Goal: Register for event/course

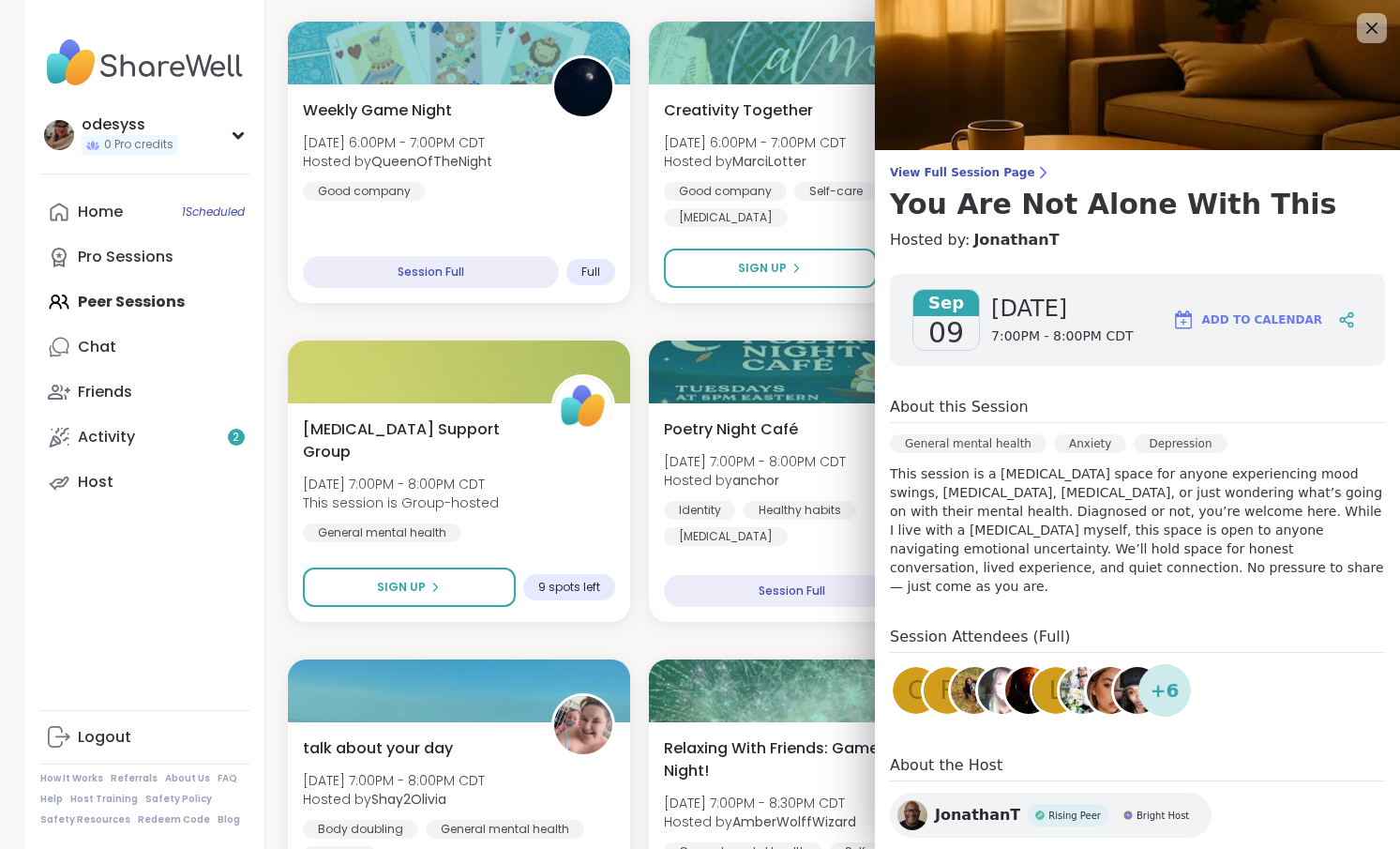
scroll to position [1201, 0]
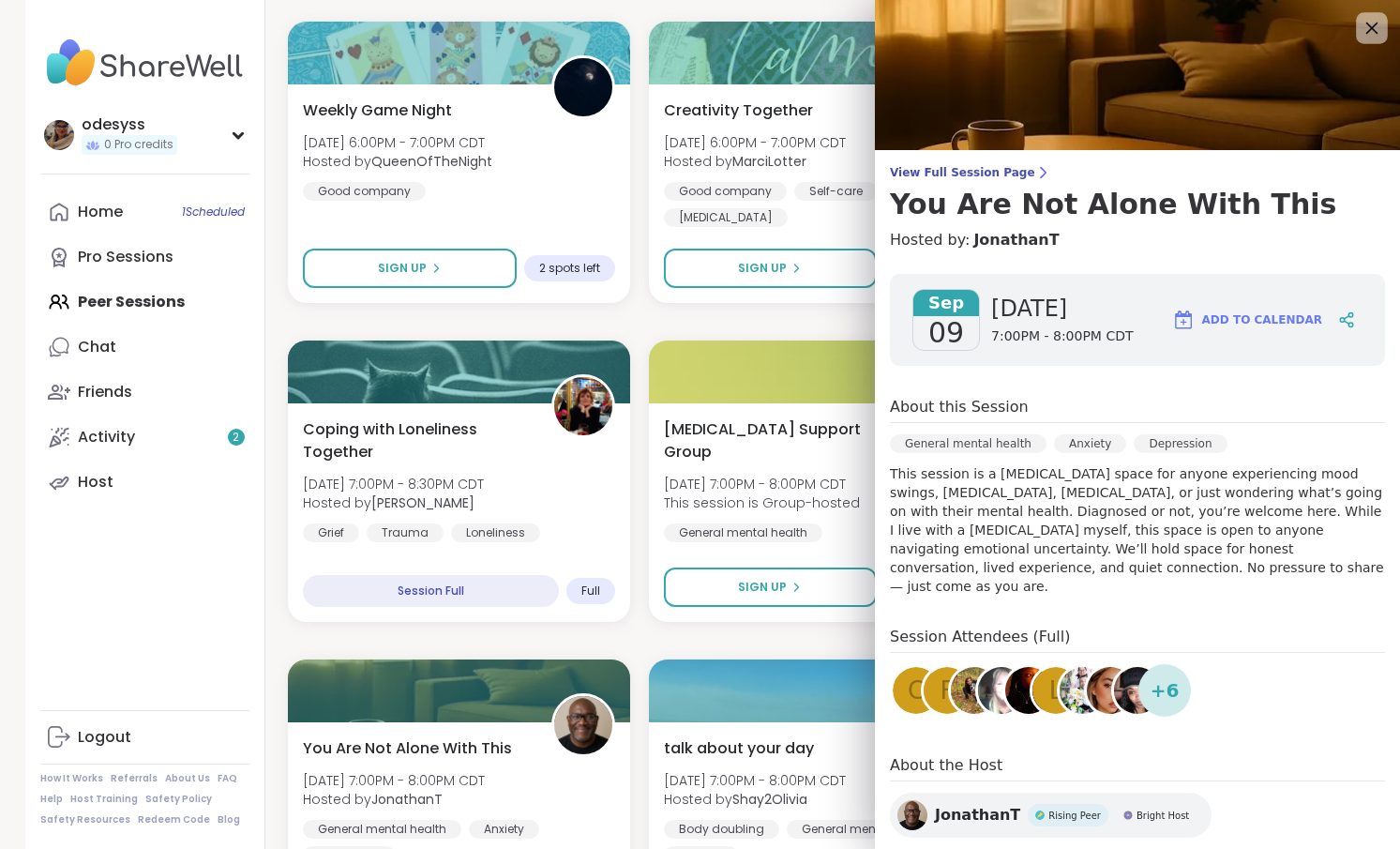
click at [1360, 31] on icon at bounding box center [1372, 27] width 23 height 23
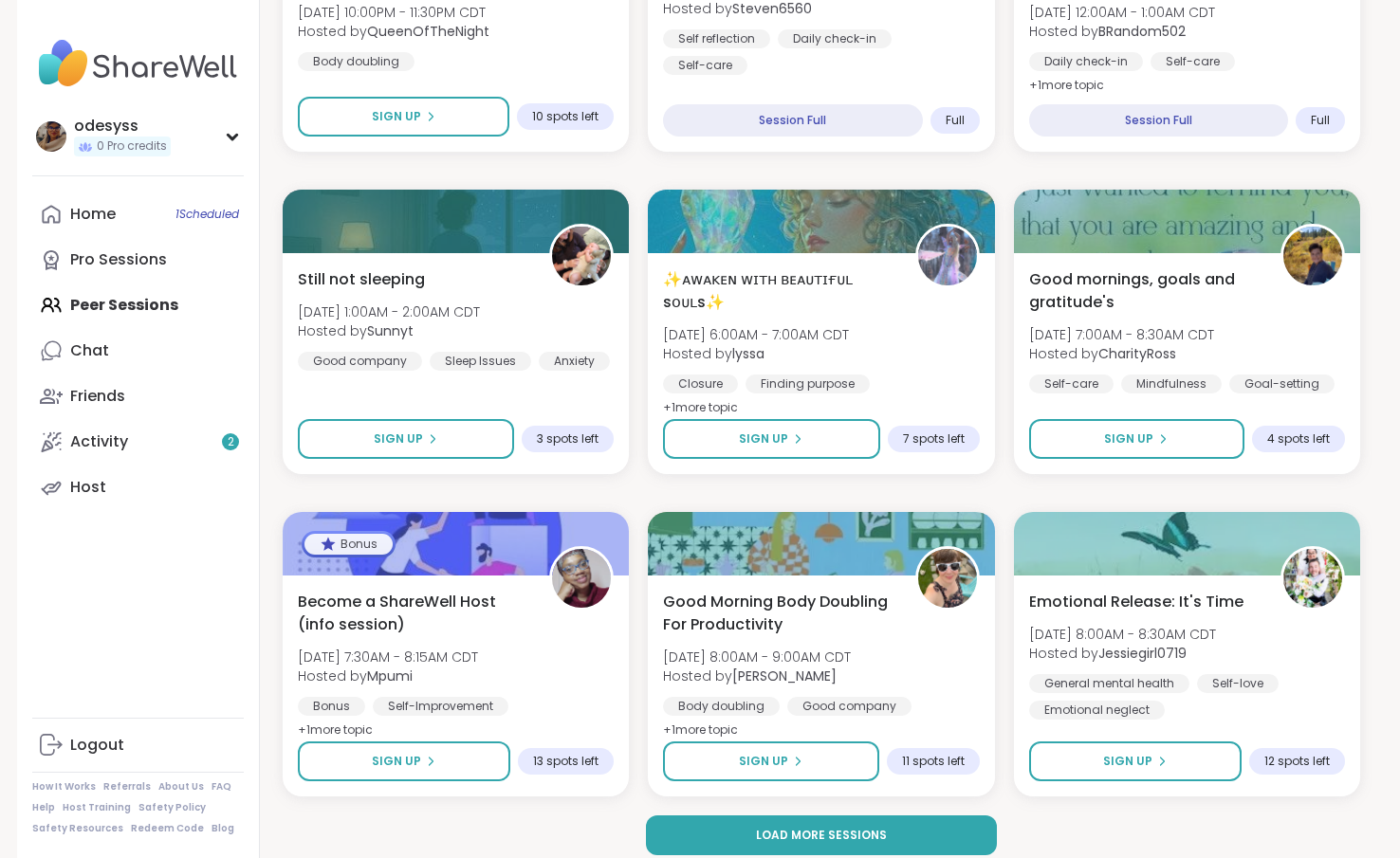
scroll to position [3319, 0]
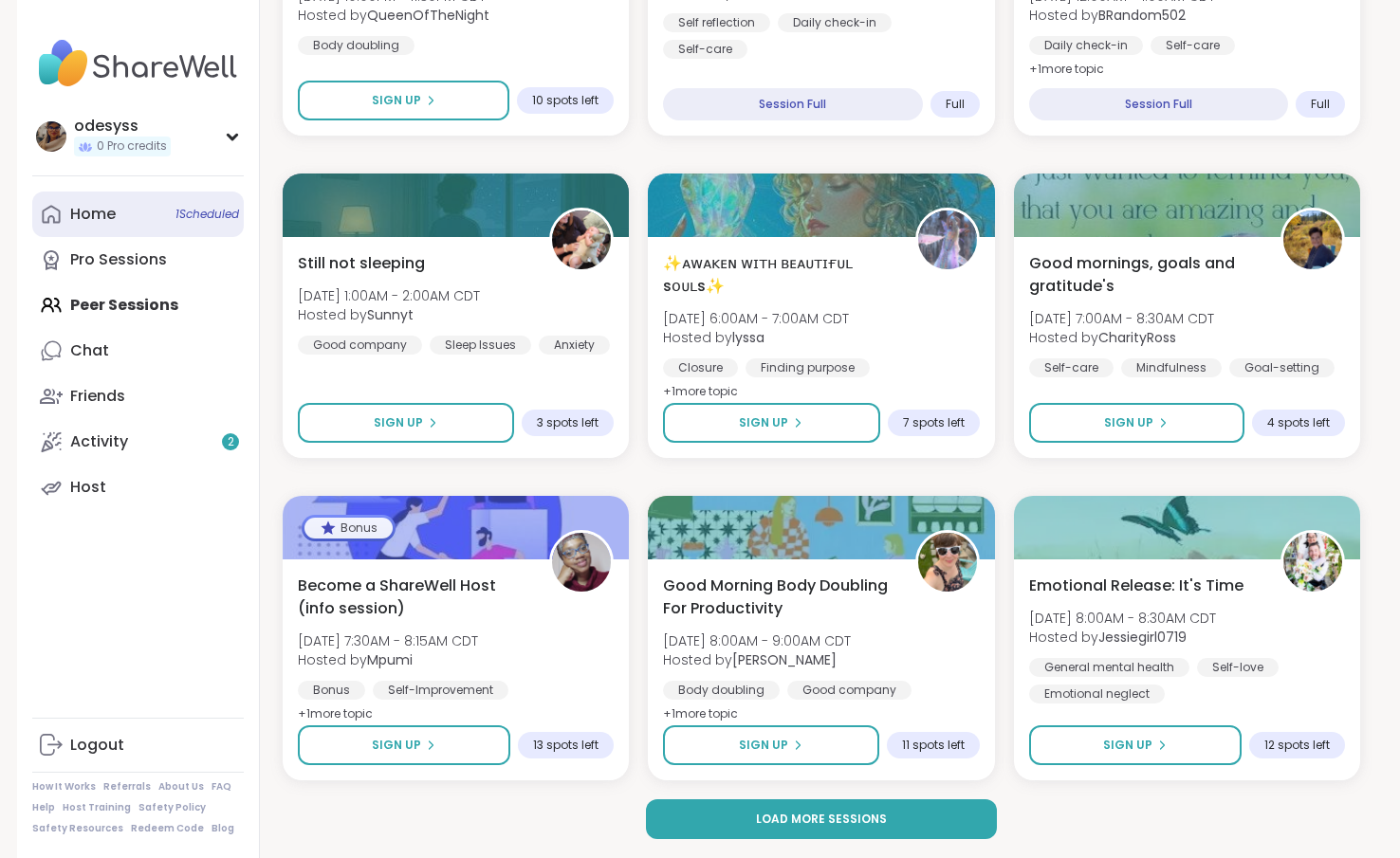
click at [103, 211] on div "Home 1 Scheduled" at bounding box center [93, 214] width 45 height 21
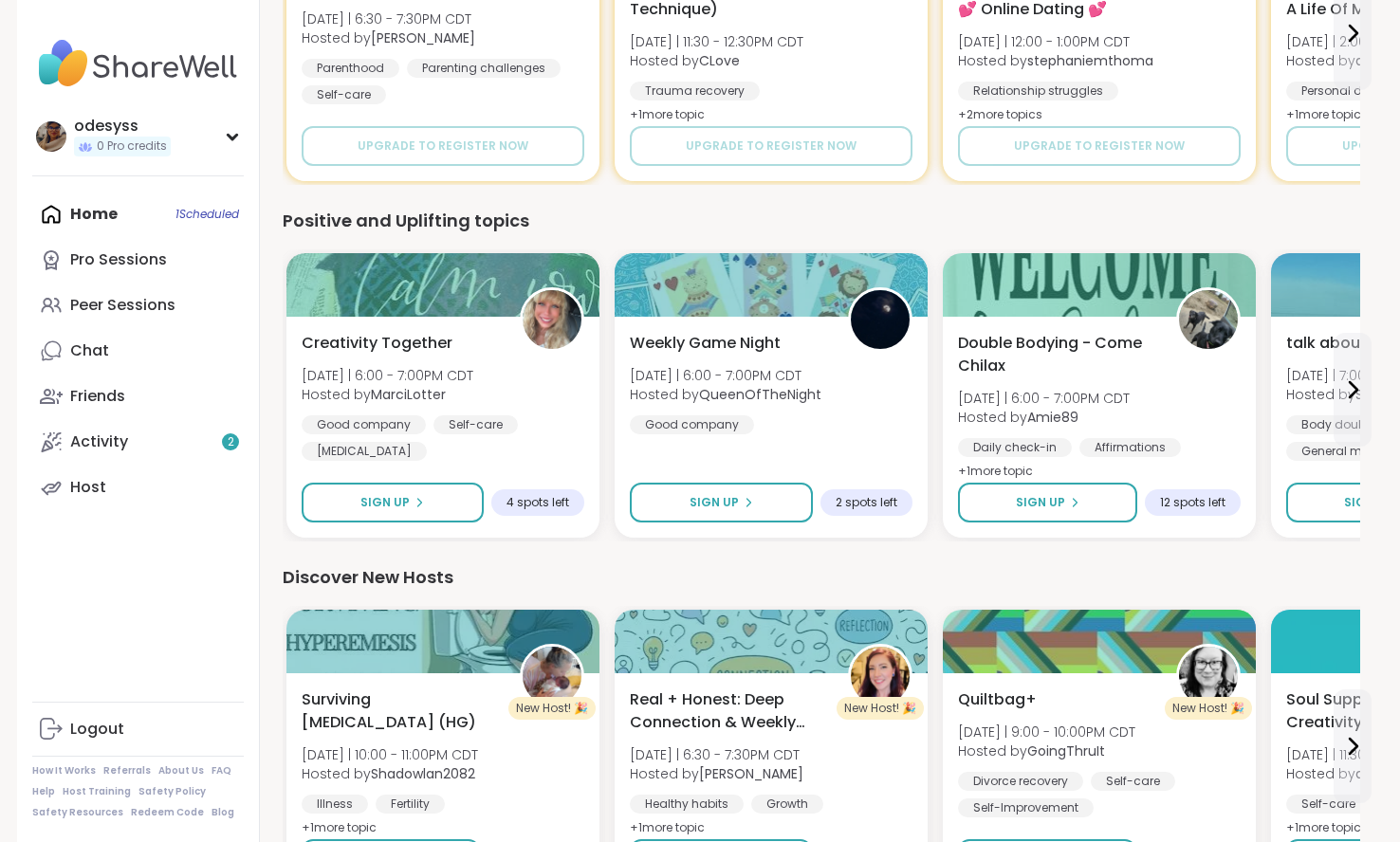
scroll to position [795, 0]
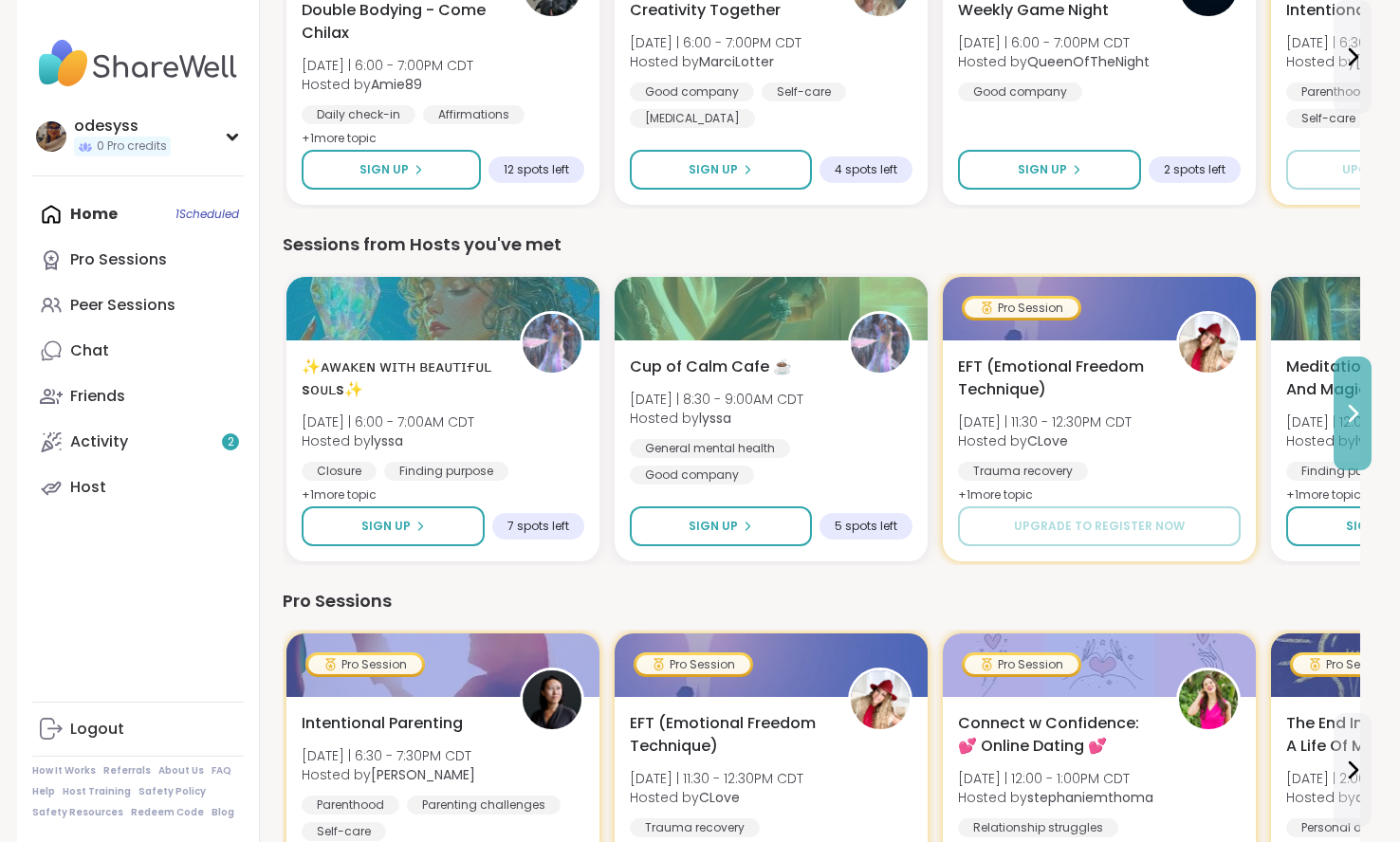
click at [1348, 425] on button at bounding box center [1352, 414] width 38 height 114
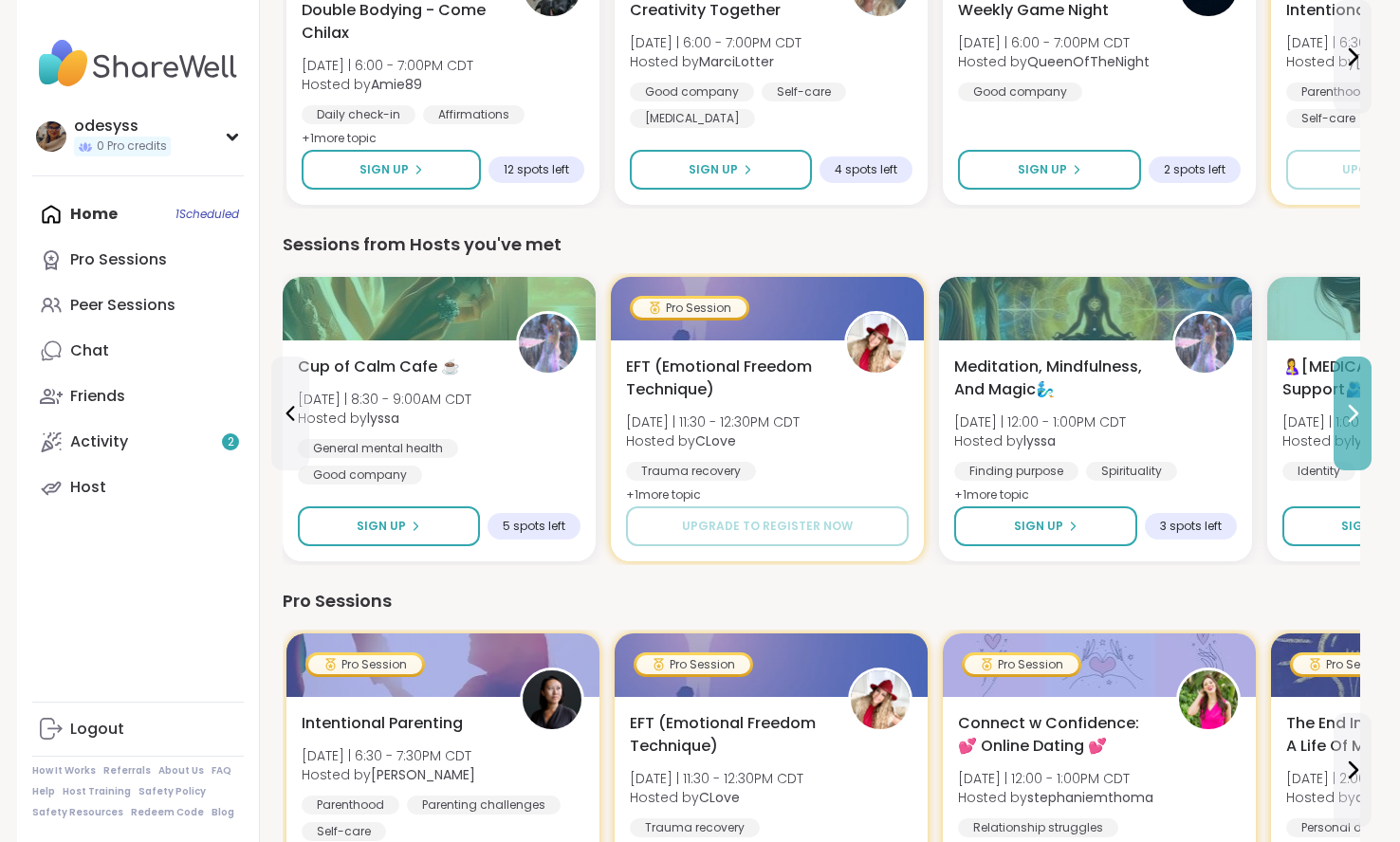
click at [1348, 425] on button at bounding box center [1352, 414] width 38 height 114
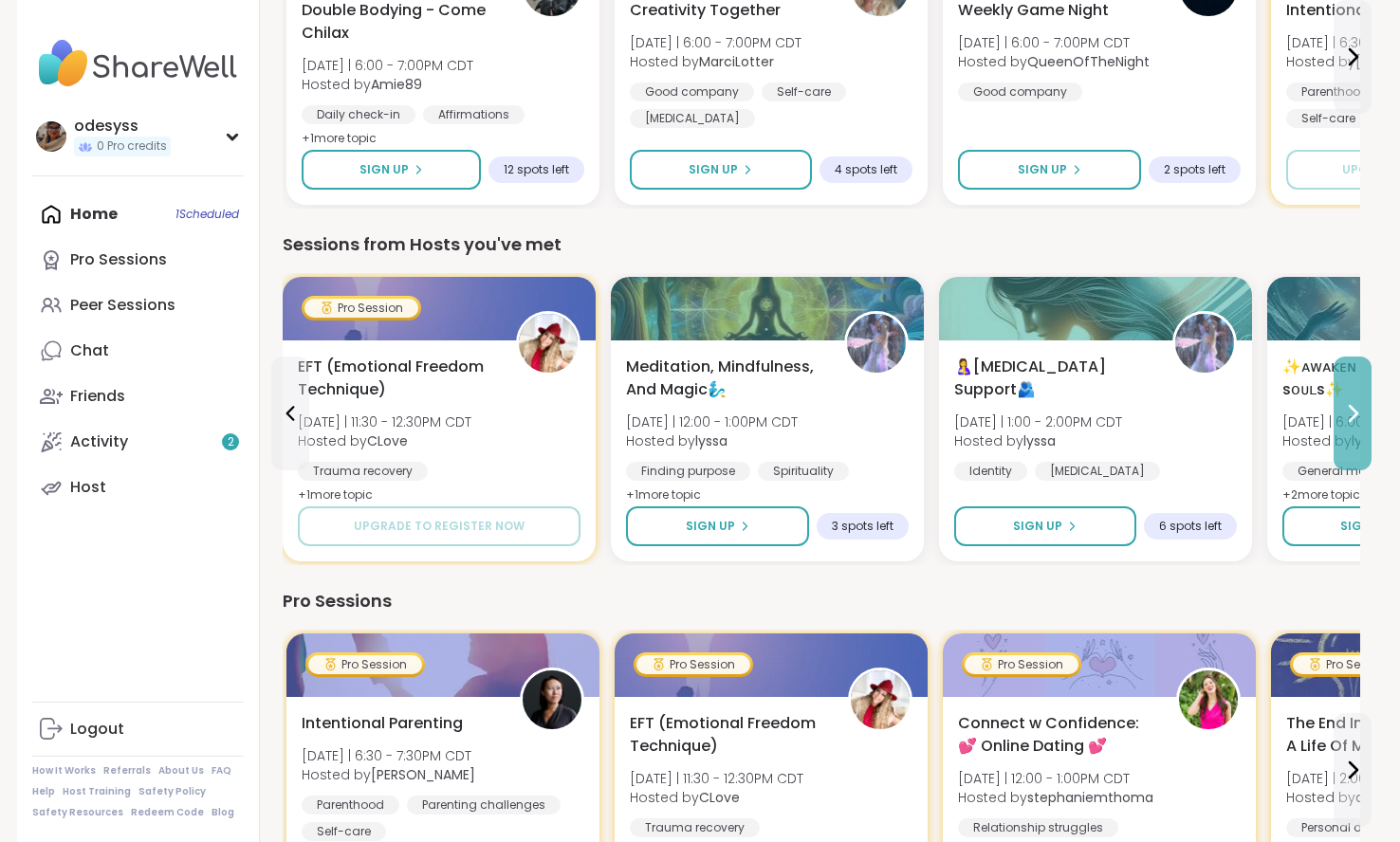
click at [1348, 425] on button at bounding box center [1352, 414] width 38 height 114
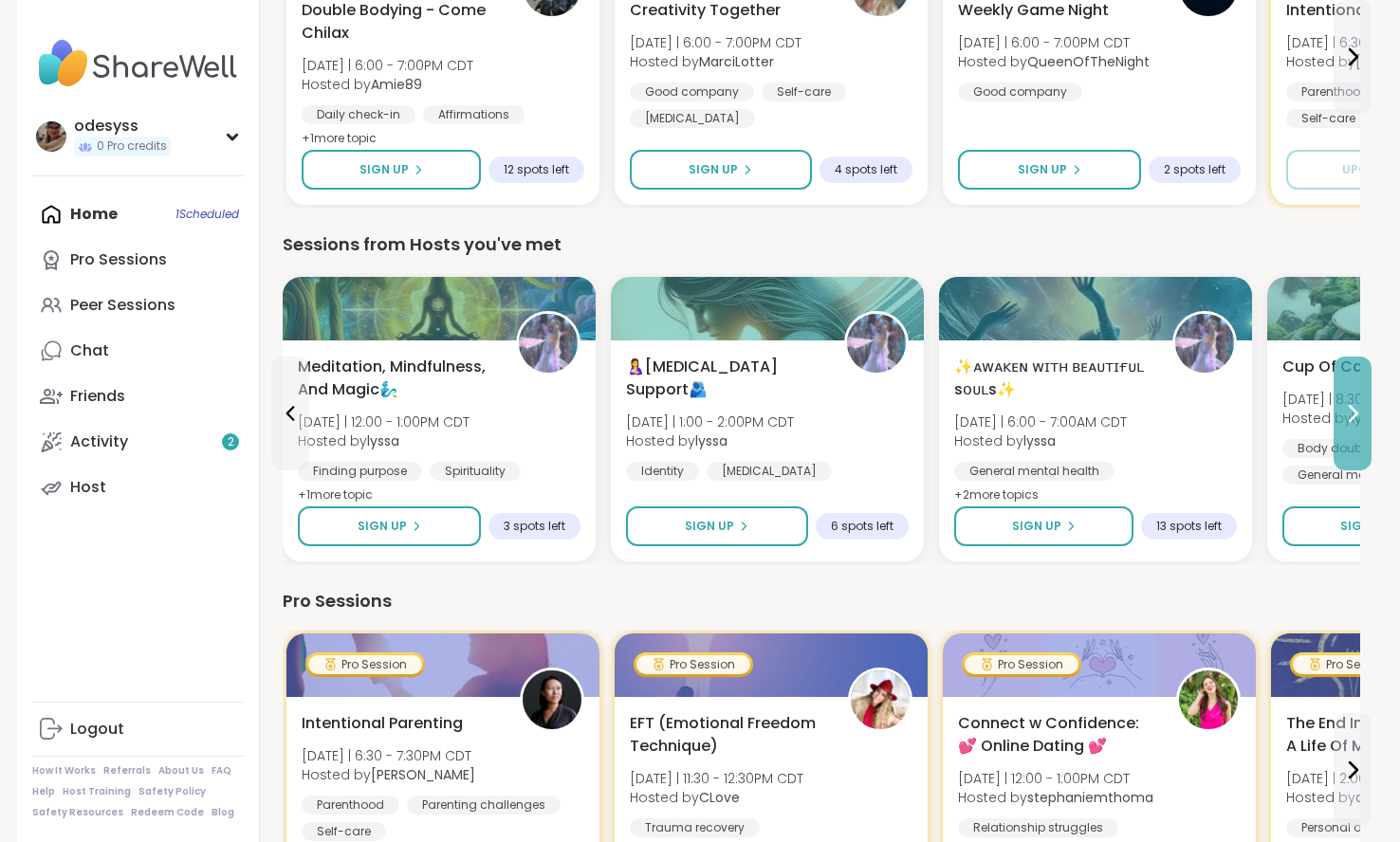
click at [1348, 425] on button at bounding box center [1352, 414] width 38 height 114
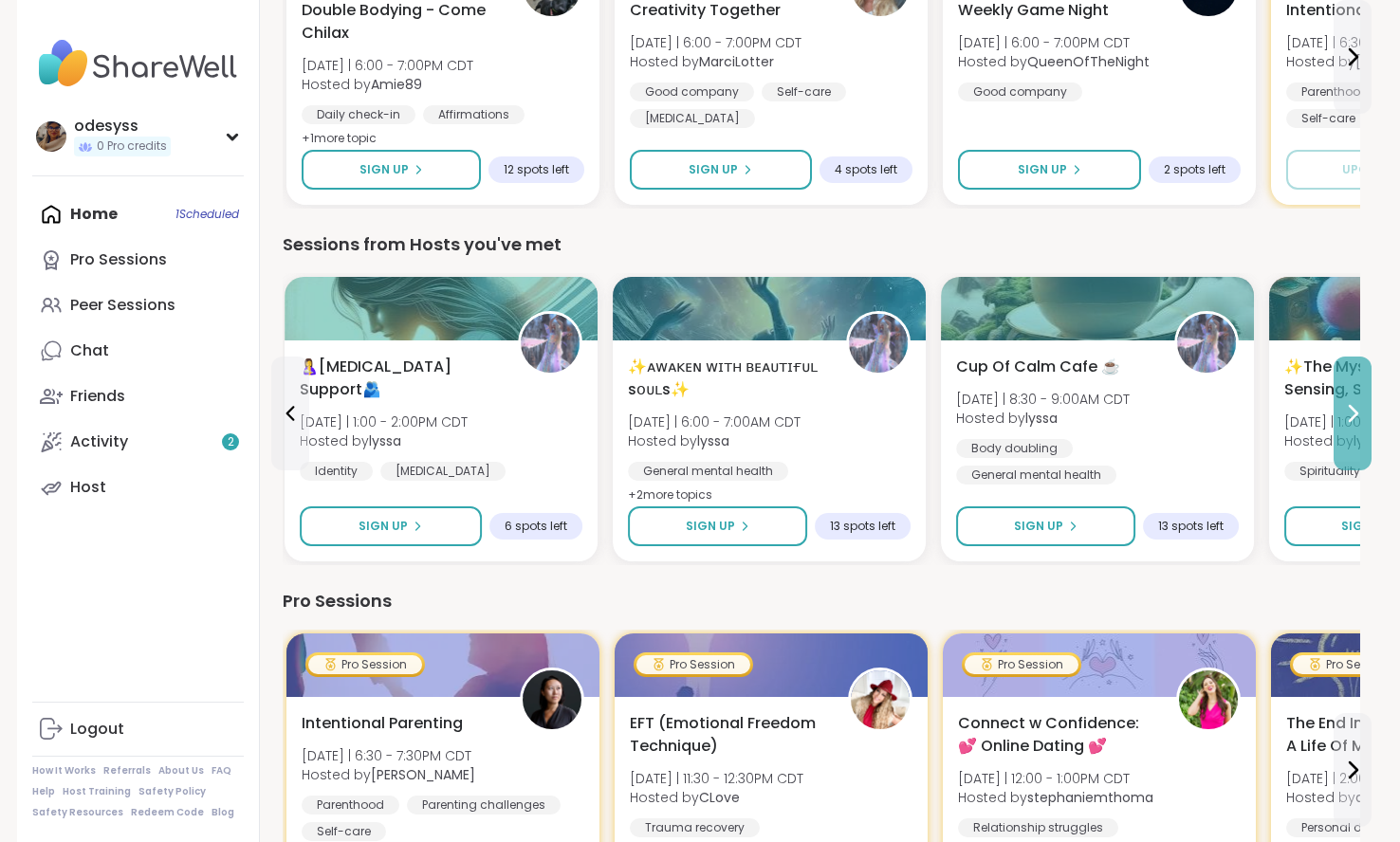
click at [1348, 425] on button at bounding box center [1352, 414] width 38 height 114
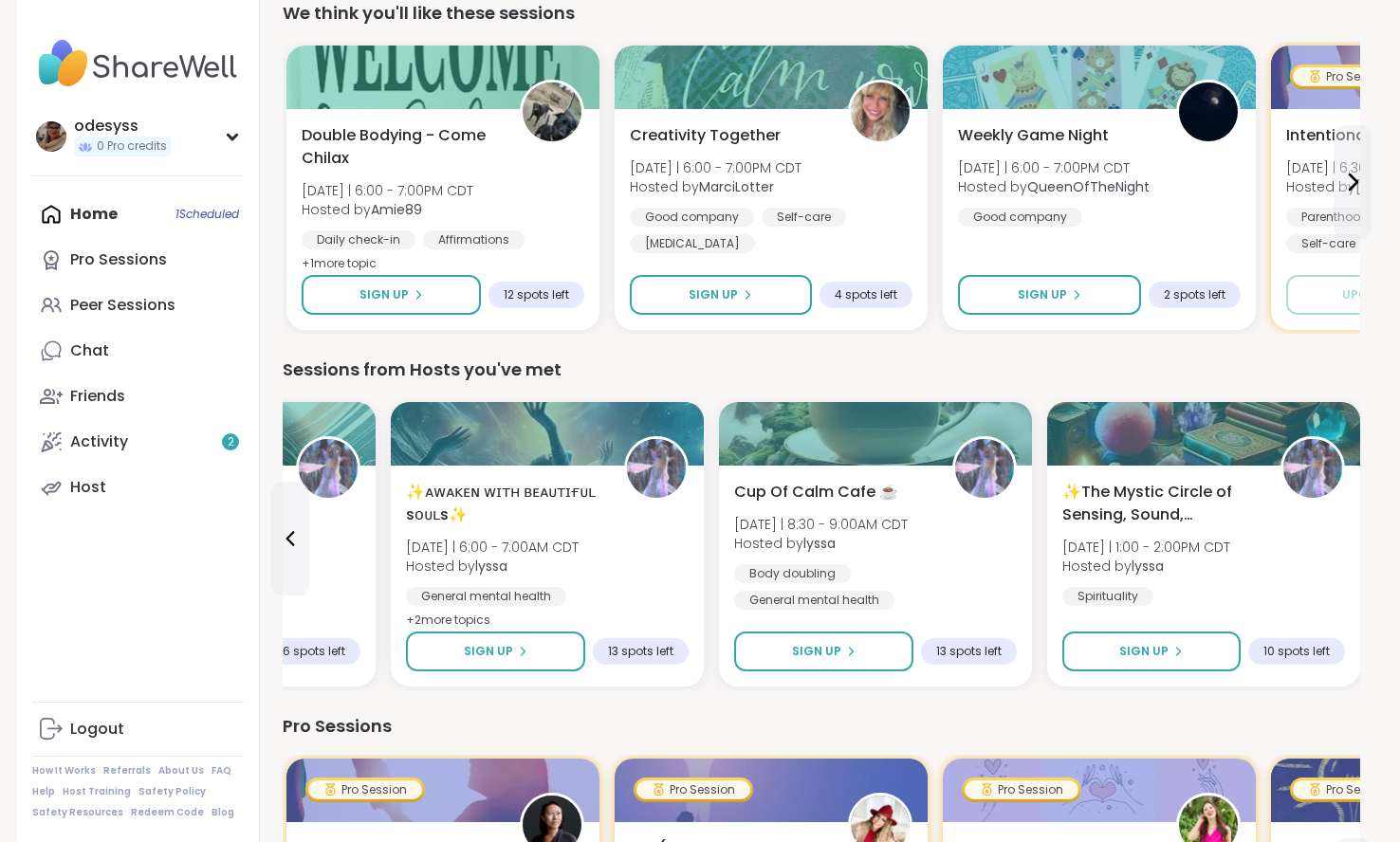
scroll to position [655, 0]
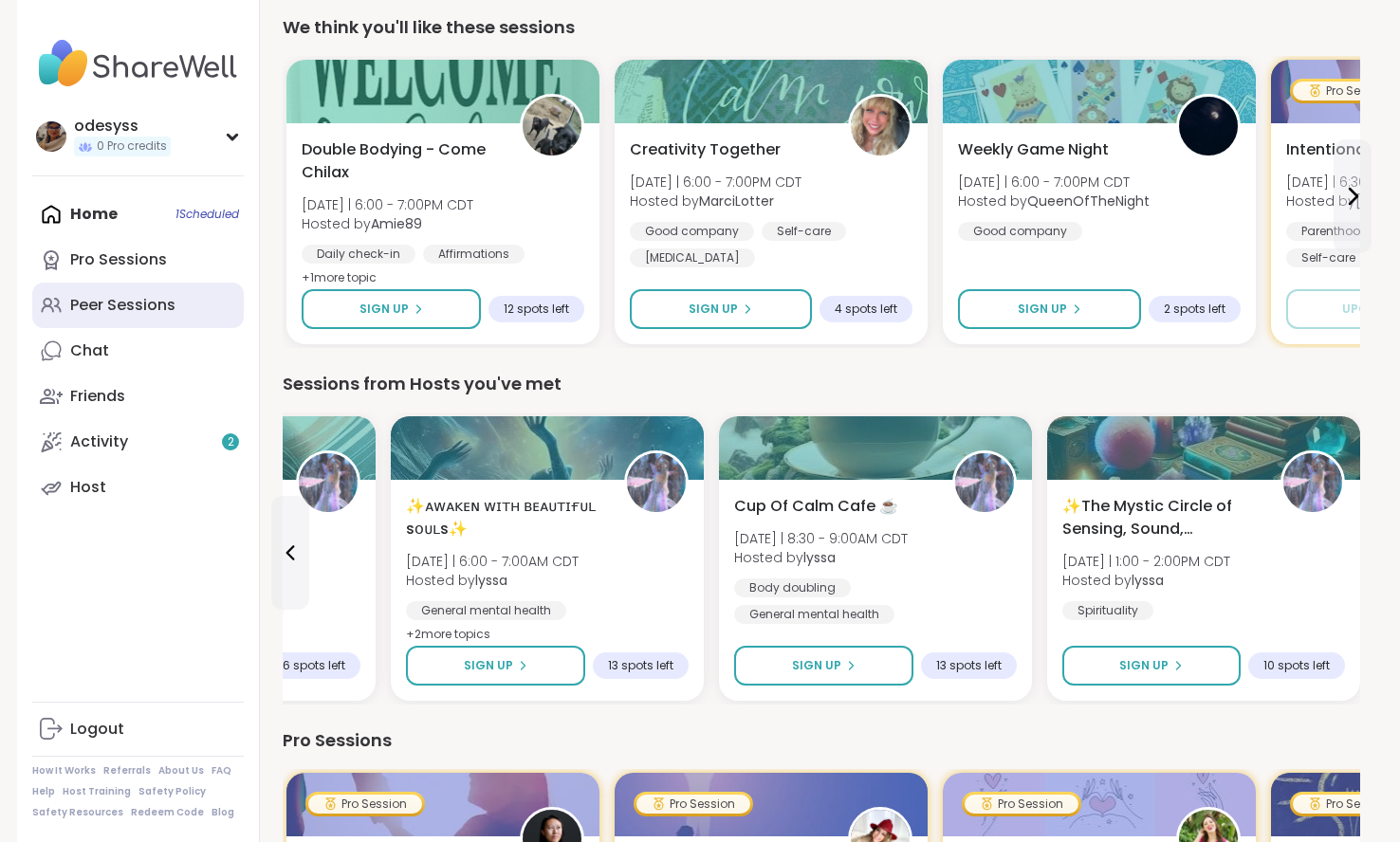
click at [99, 315] on div "Peer Sessions" at bounding box center [122, 304] width 105 height 21
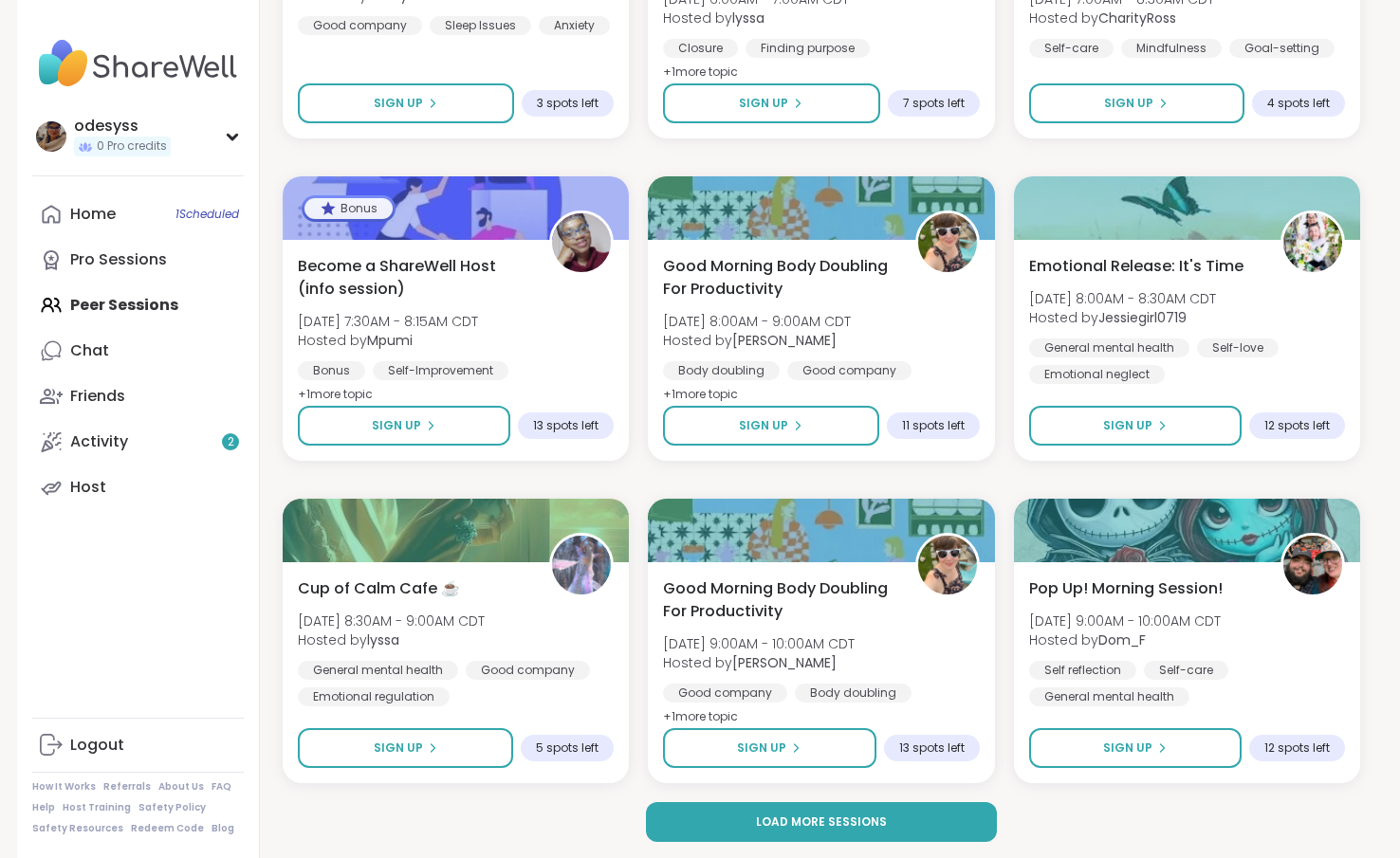
scroll to position [3319, 0]
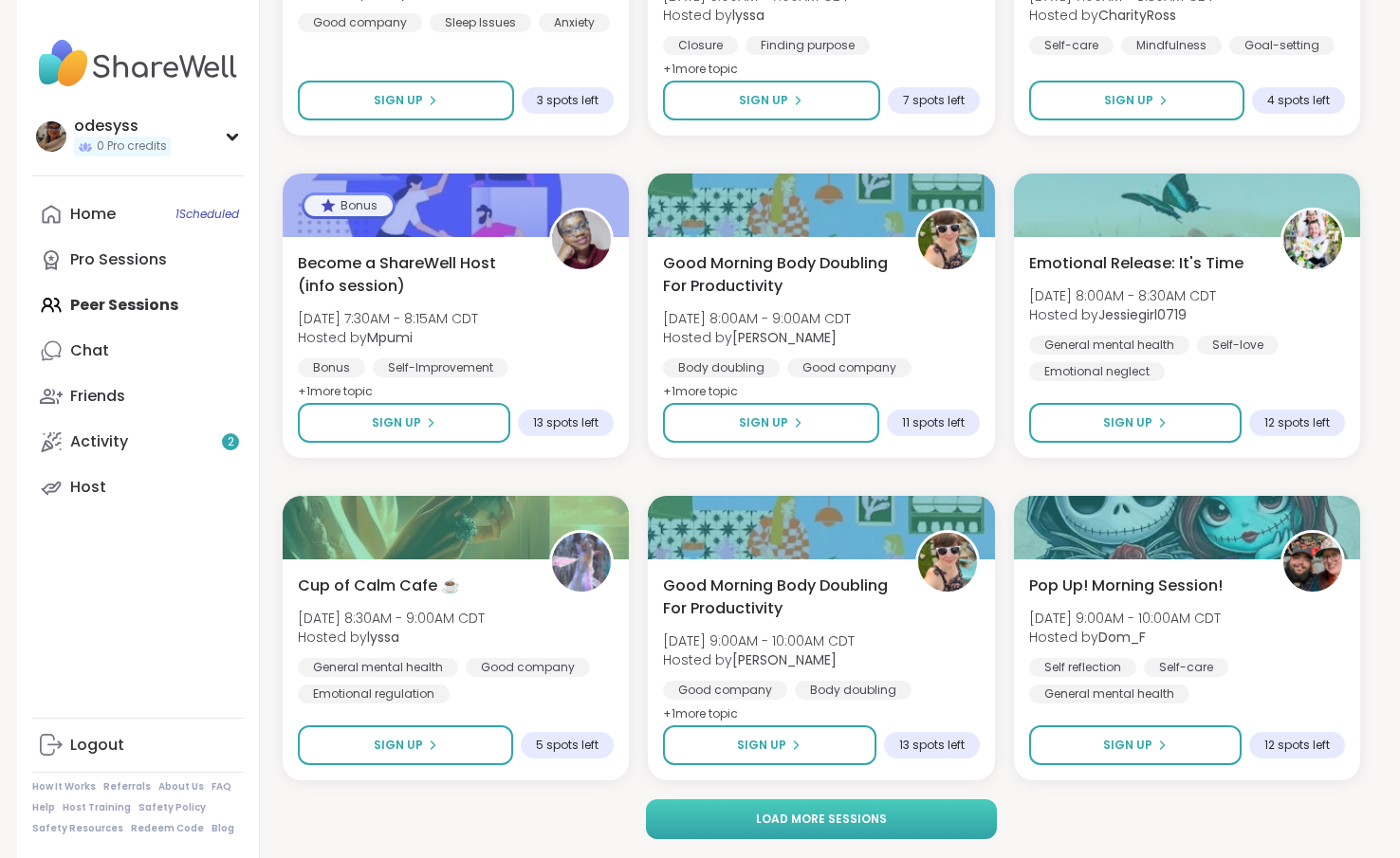
click at [976, 833] on button "Load more sessions" at bounding box center [822, 819] width 352 height 39
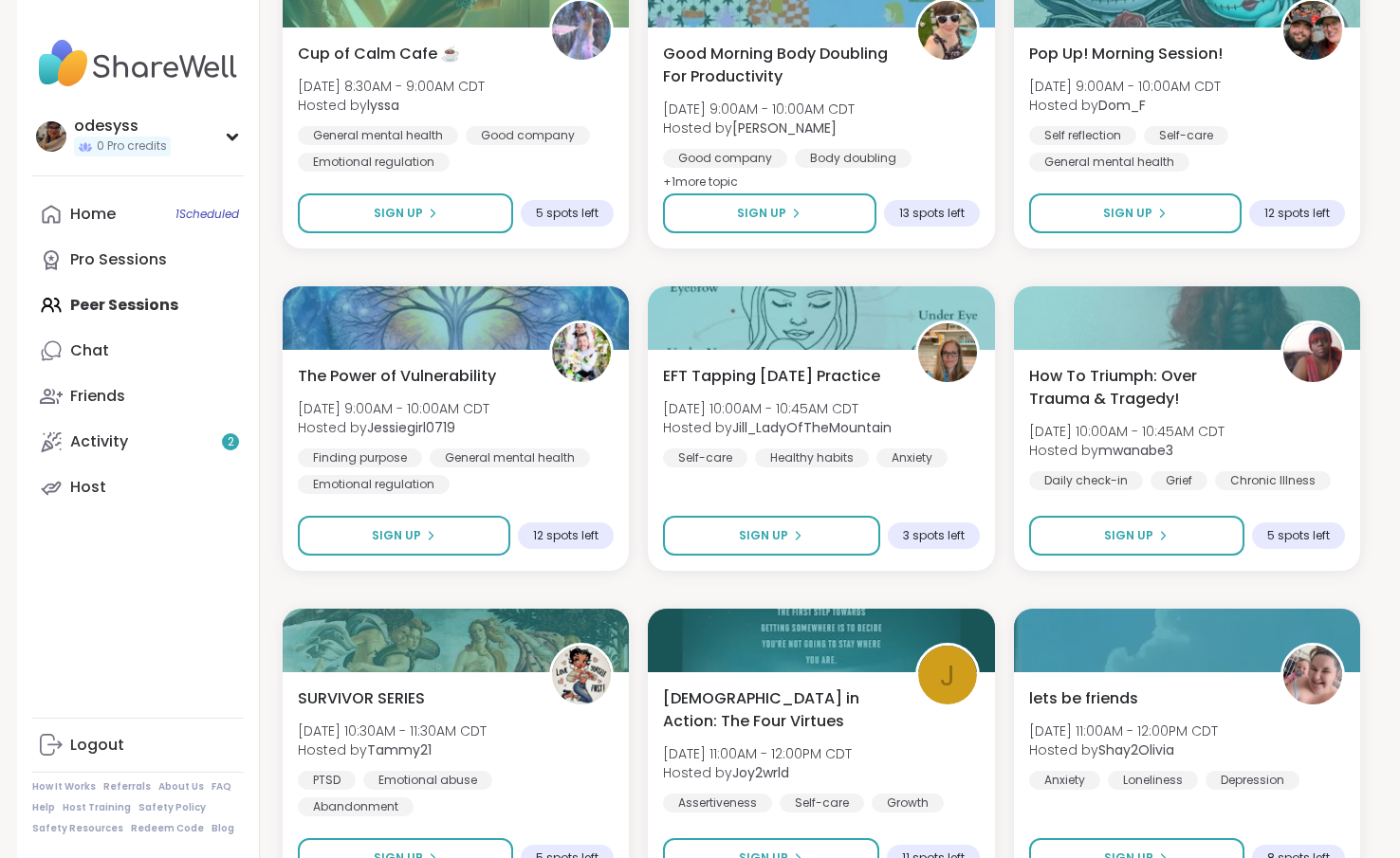
scroll to position [3852, 0]
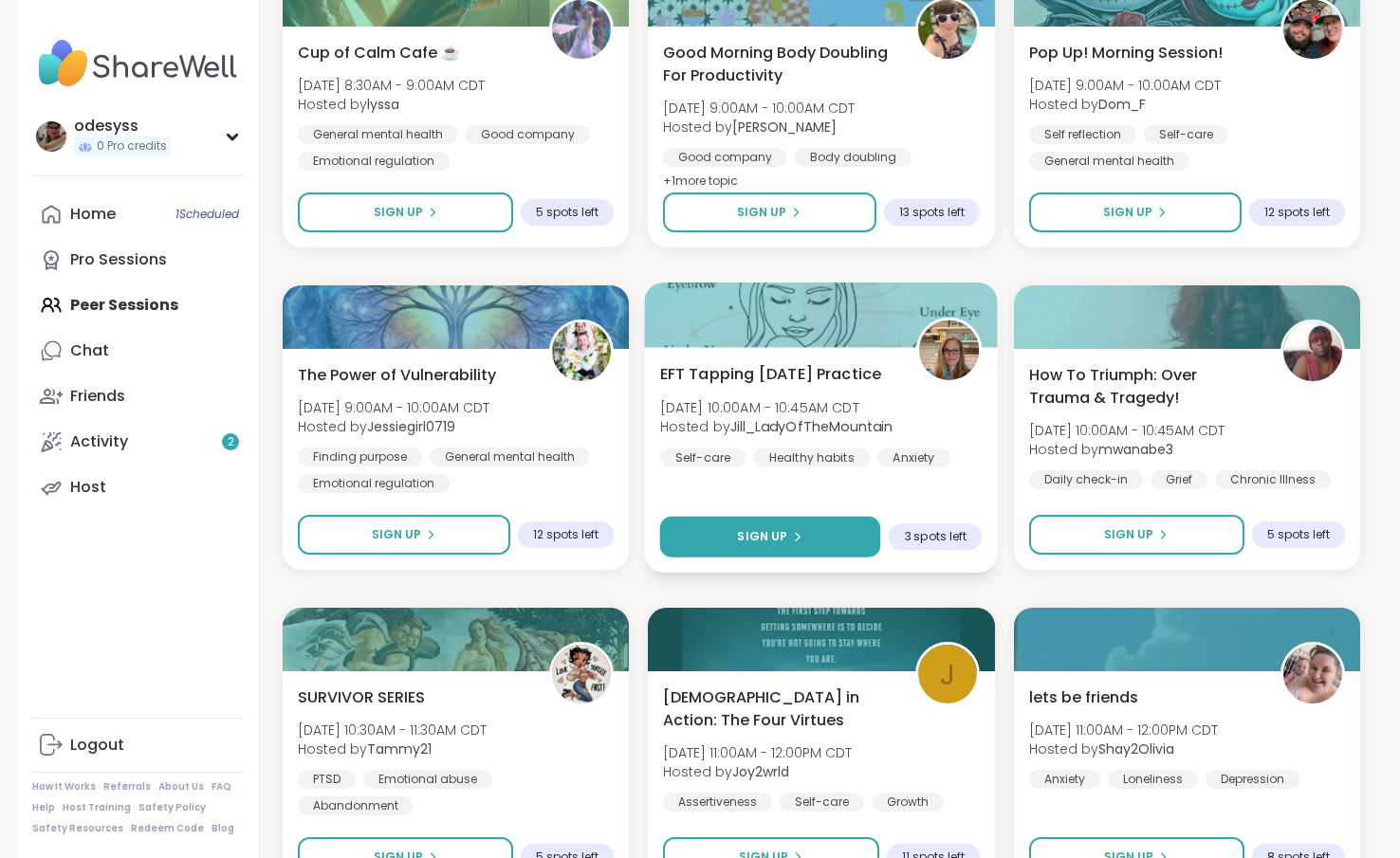
click at [777, 549] on button "Sign Up" at bounding box center [770, 537] width 221 height 40
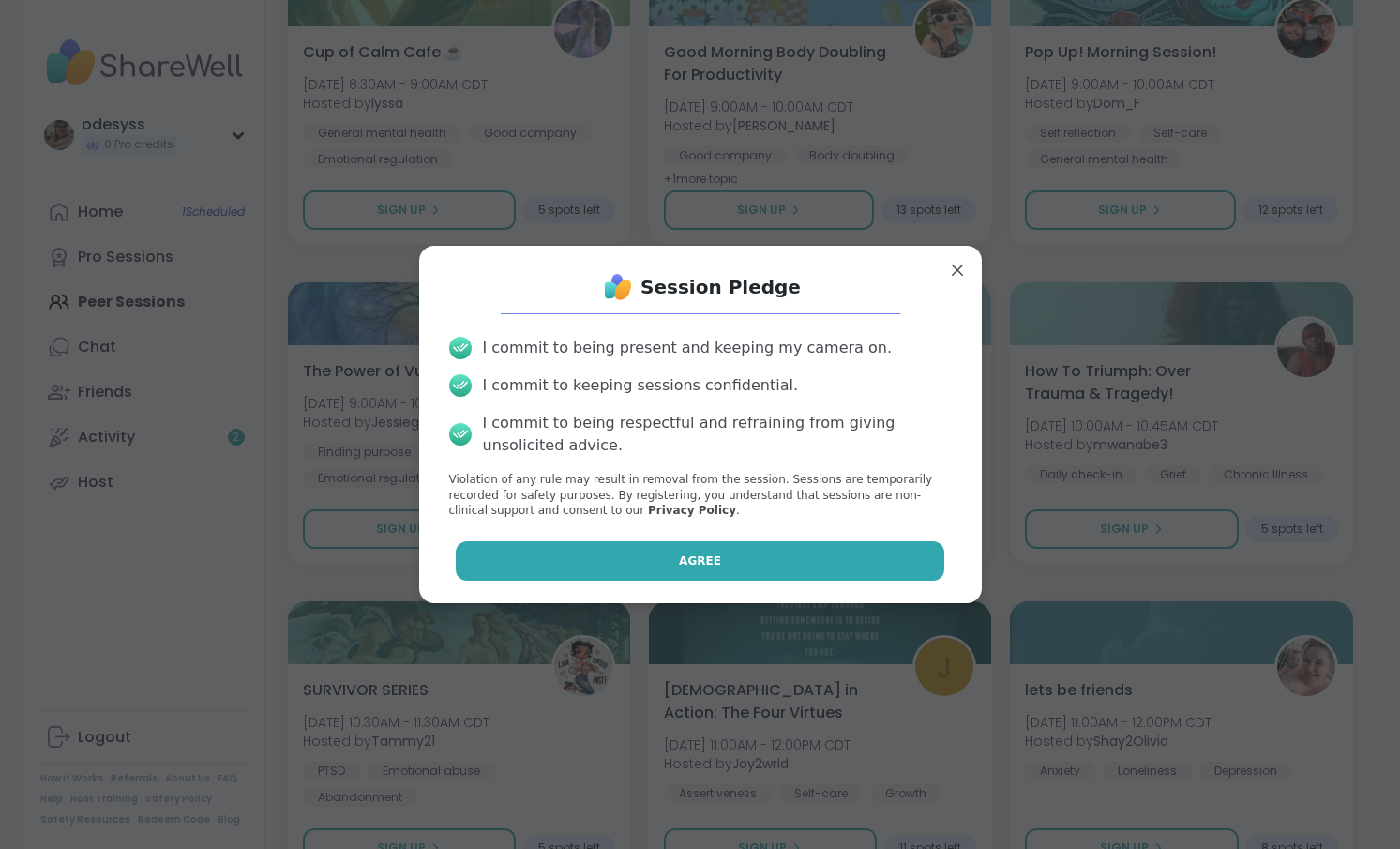
click at [765, 559] on button "Agree" at bounding box center [700, 560] width 489 height 39
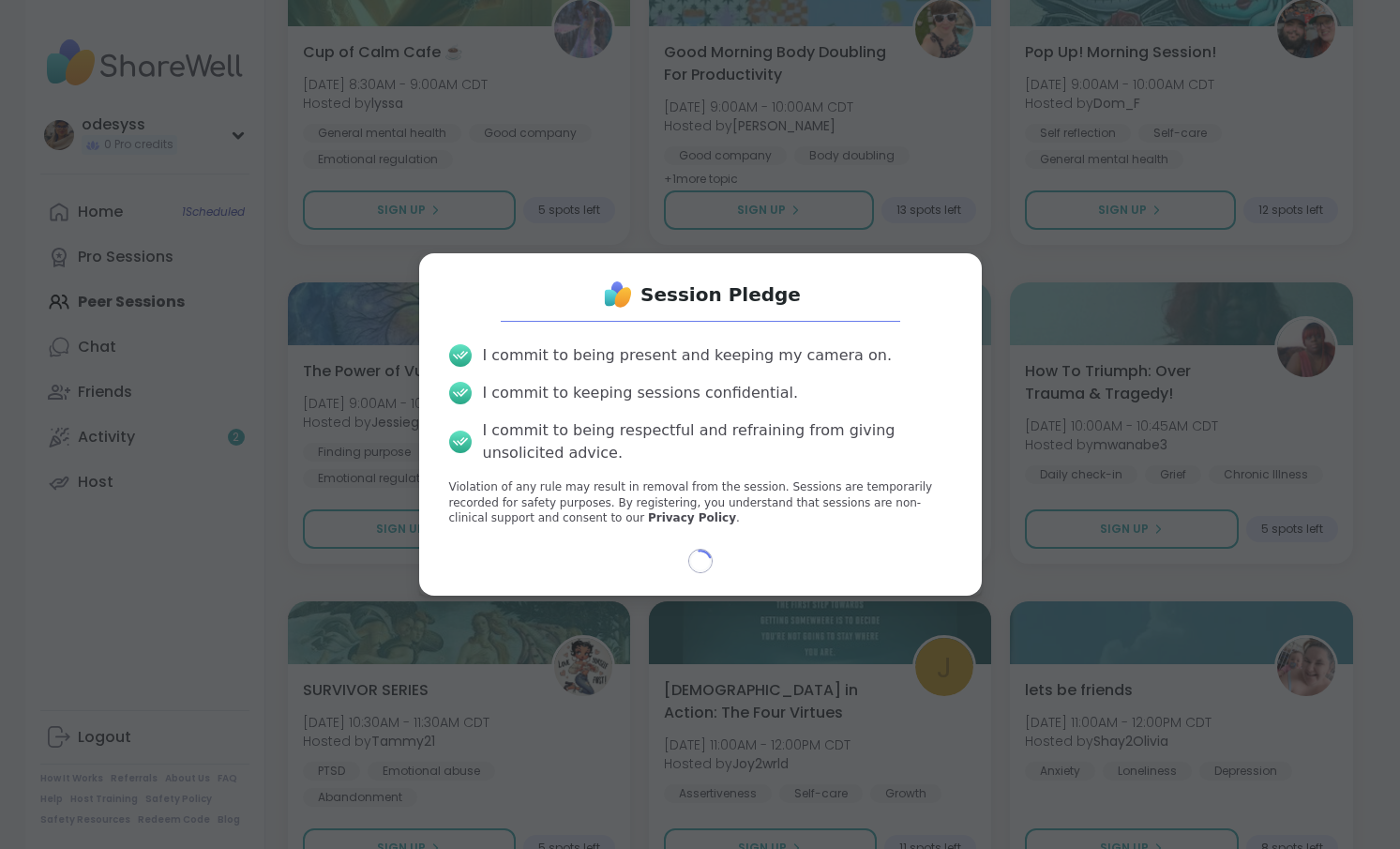
select select "**"
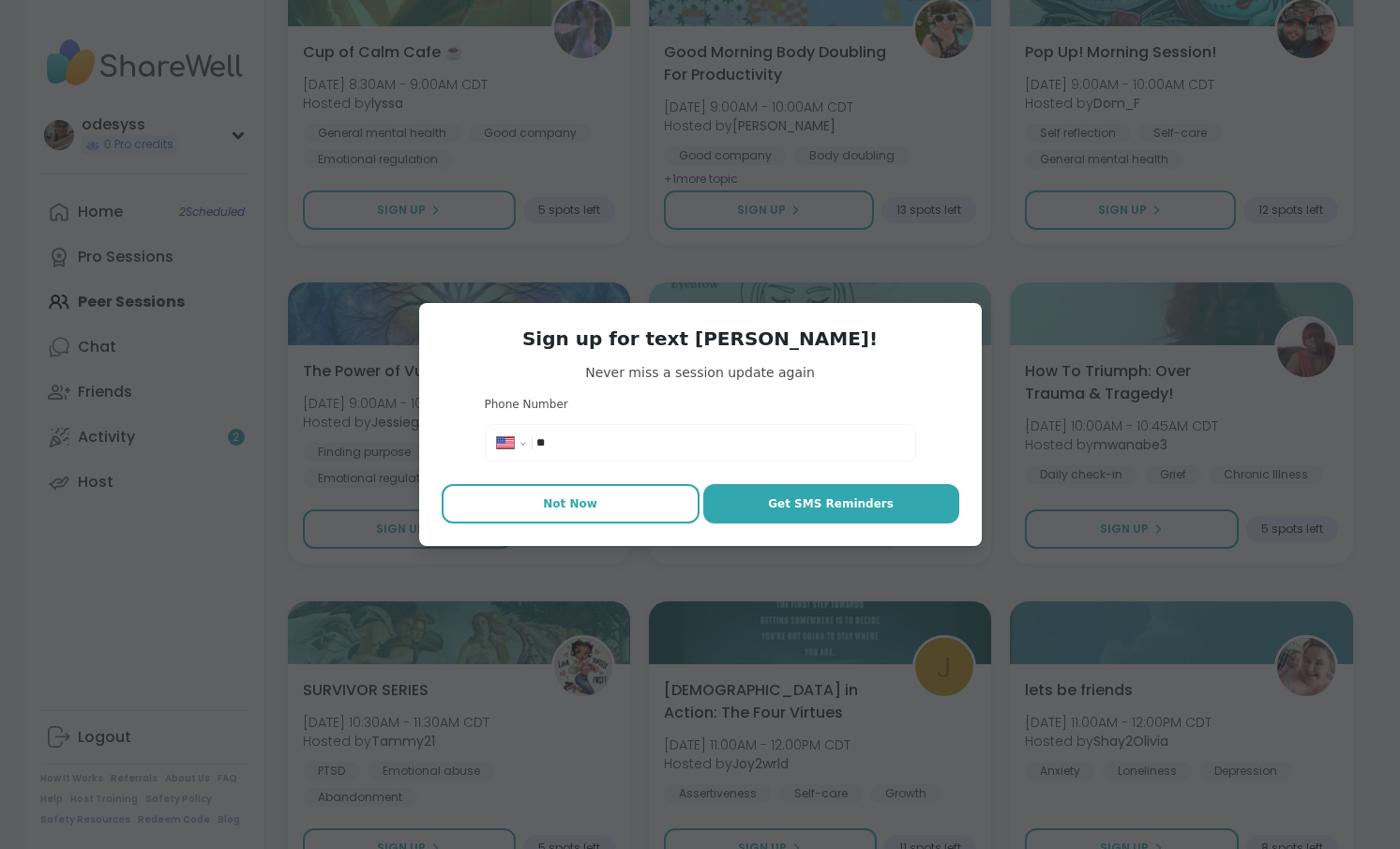
click at [563, 497] on span "Not Now" at bounding box center [570, 503] width 55 height 17
type textarea "*"
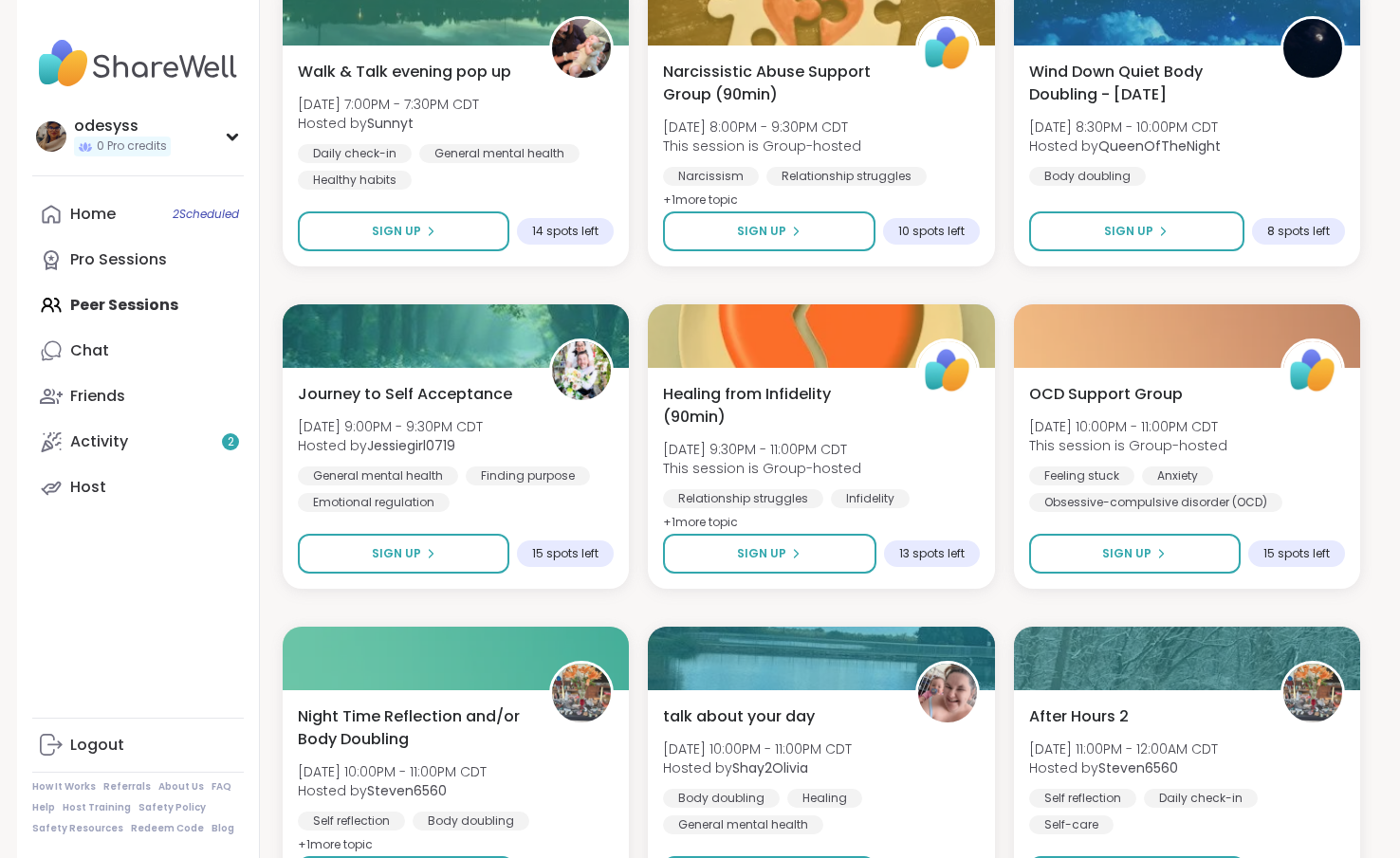
scroll to position [6413, 0]
